Goal: Obtain resource: Download file/media

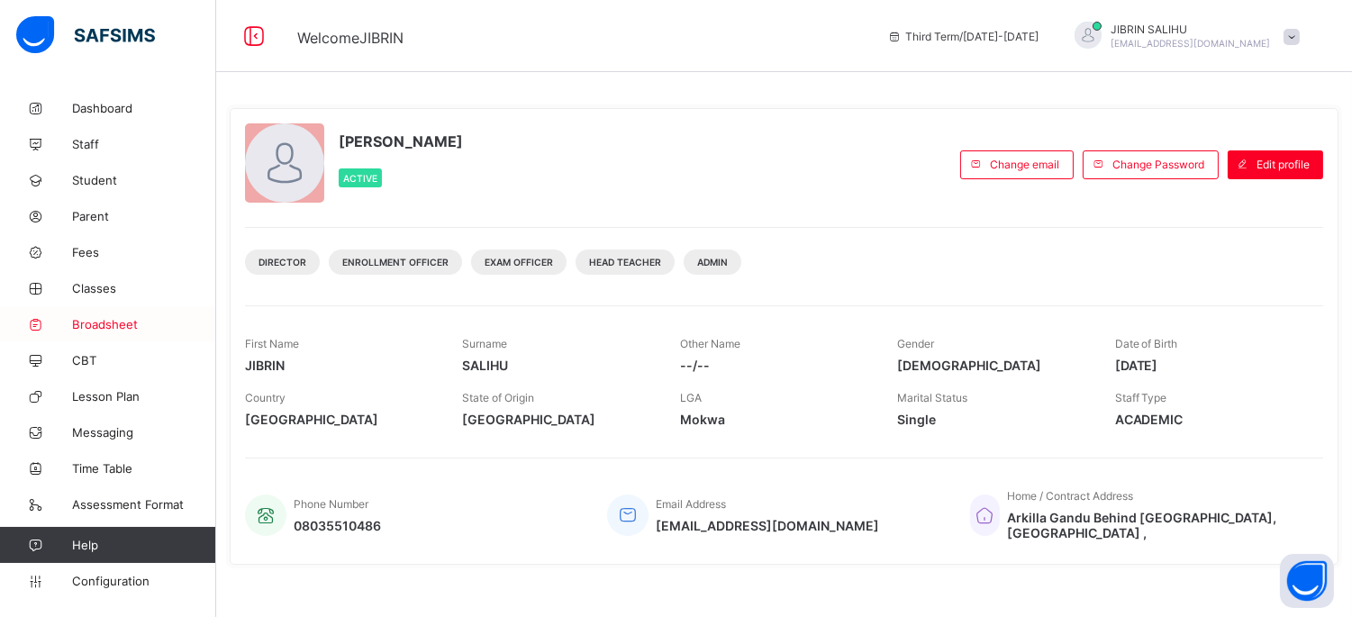
click at [122, 320] on span "Broadsheet" at bounding box center [144, 324] width 144 height 14
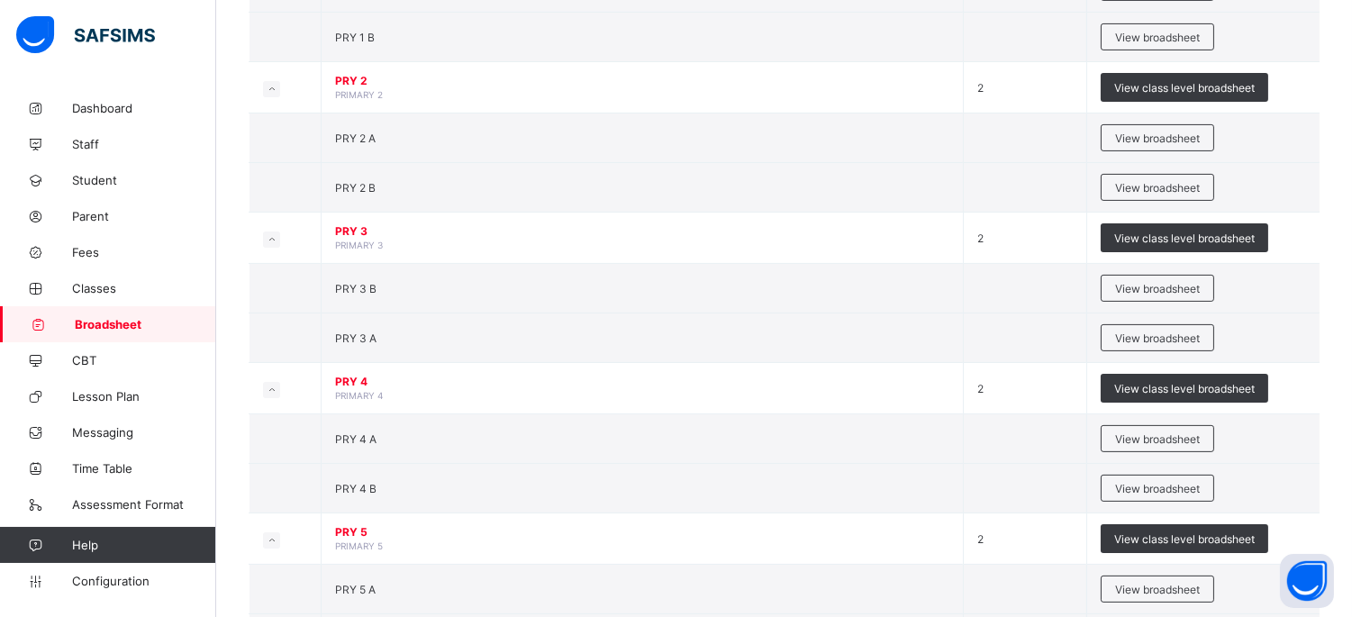
scroll to position [1010, 0]
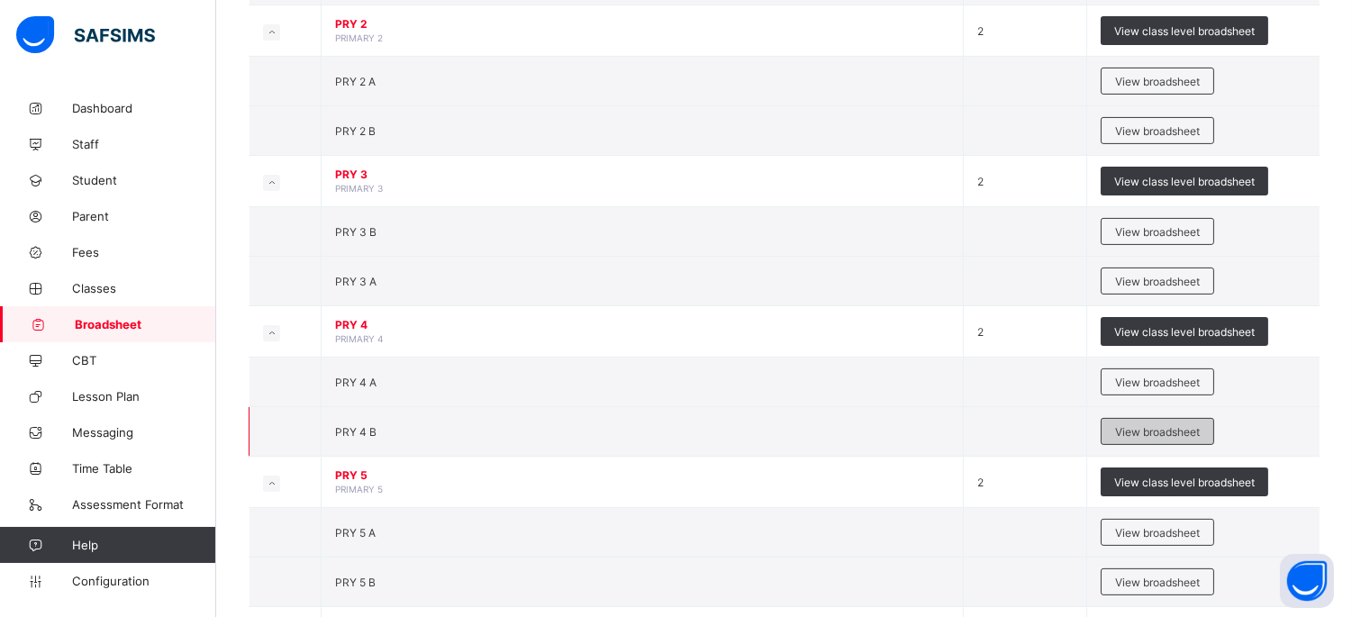
click at [1156, 430] on span "View broadsheet" at bounding box center [1157, 432] width 85 height 14
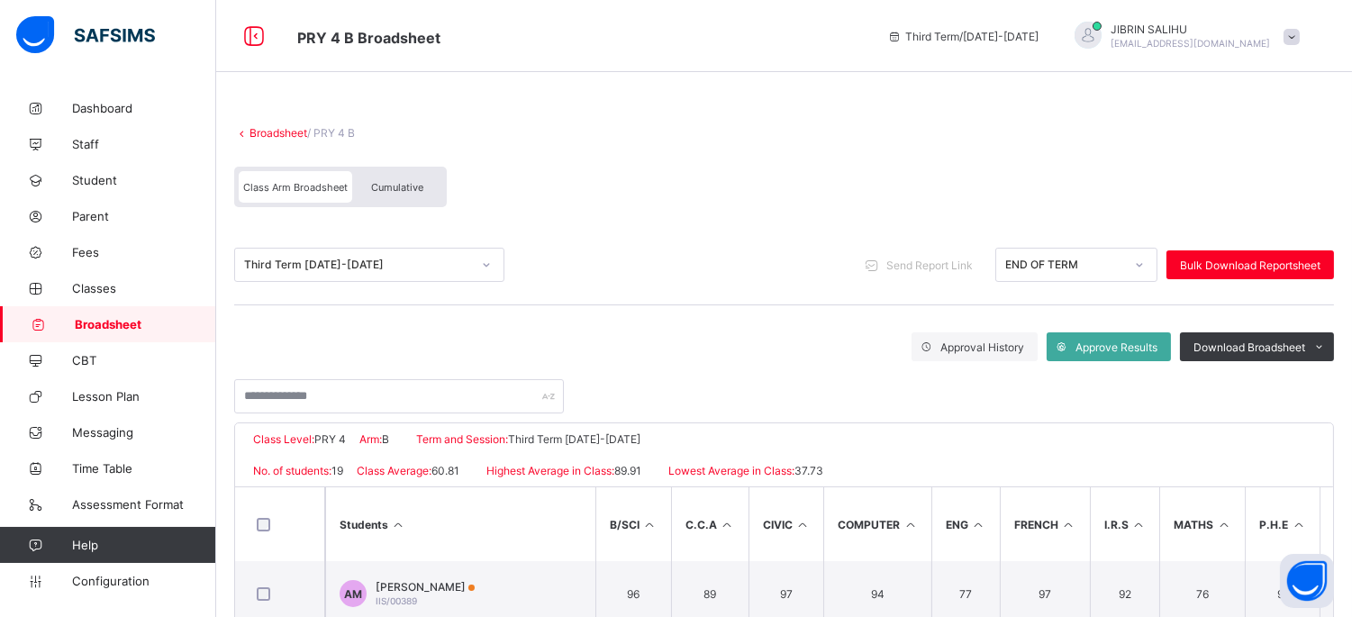
click at [411, 192] on div "Cumulative" at bounding box center [397, 187] width 90 height 32
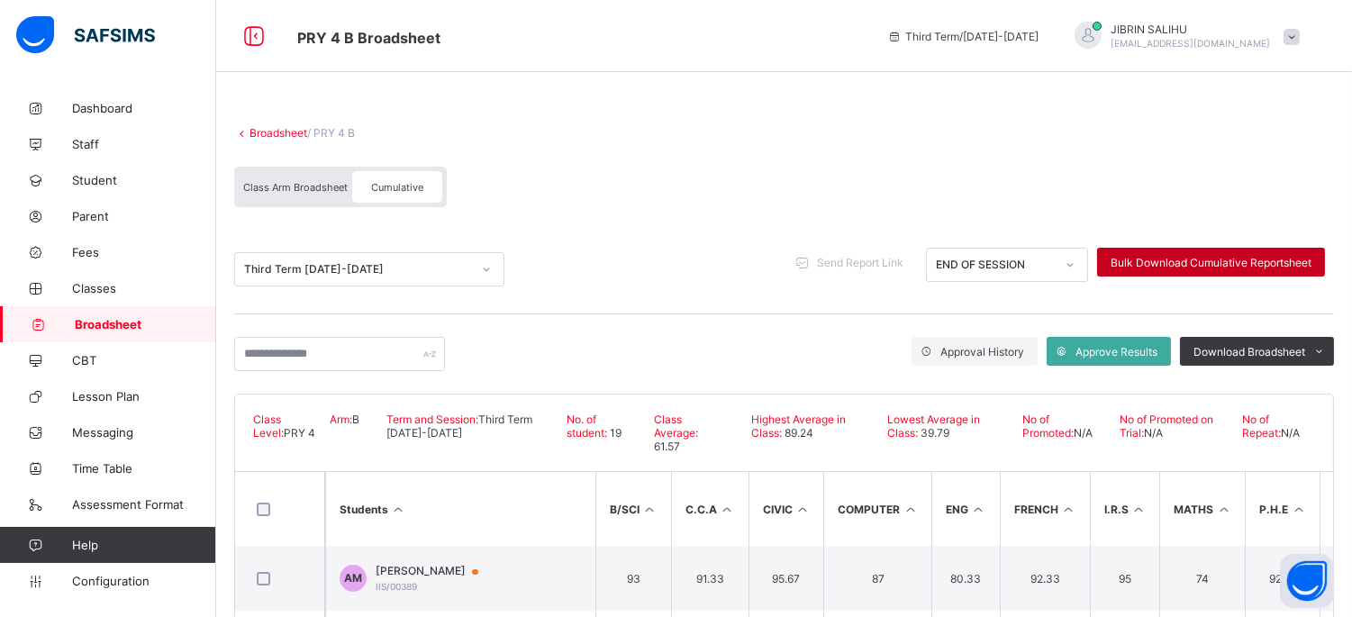
click at [1220, 268] on div "Bulk Download Cumulative Reportsheet" at bounding box center [1211, 262] width 228 height 29
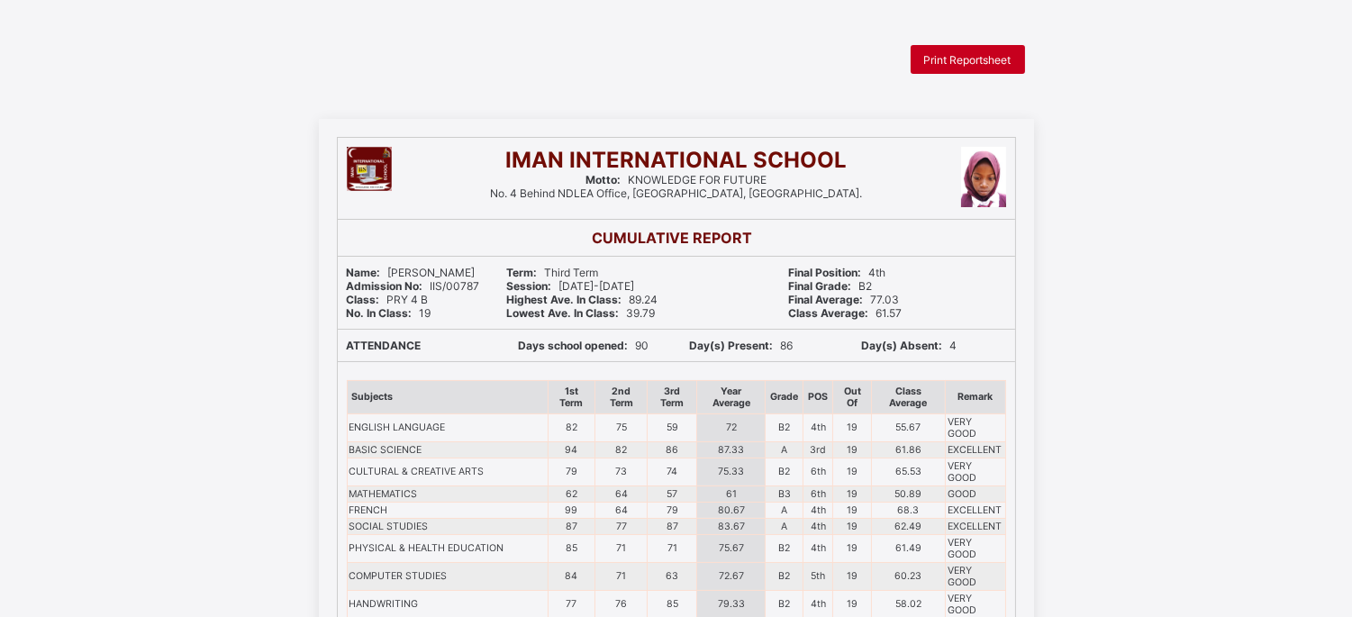
click at [968, 49] on div "Print Reportsheet" at bounding box center [968, 59] width 114 height 29
